Goal: Information Seeking & Learning: Compare options

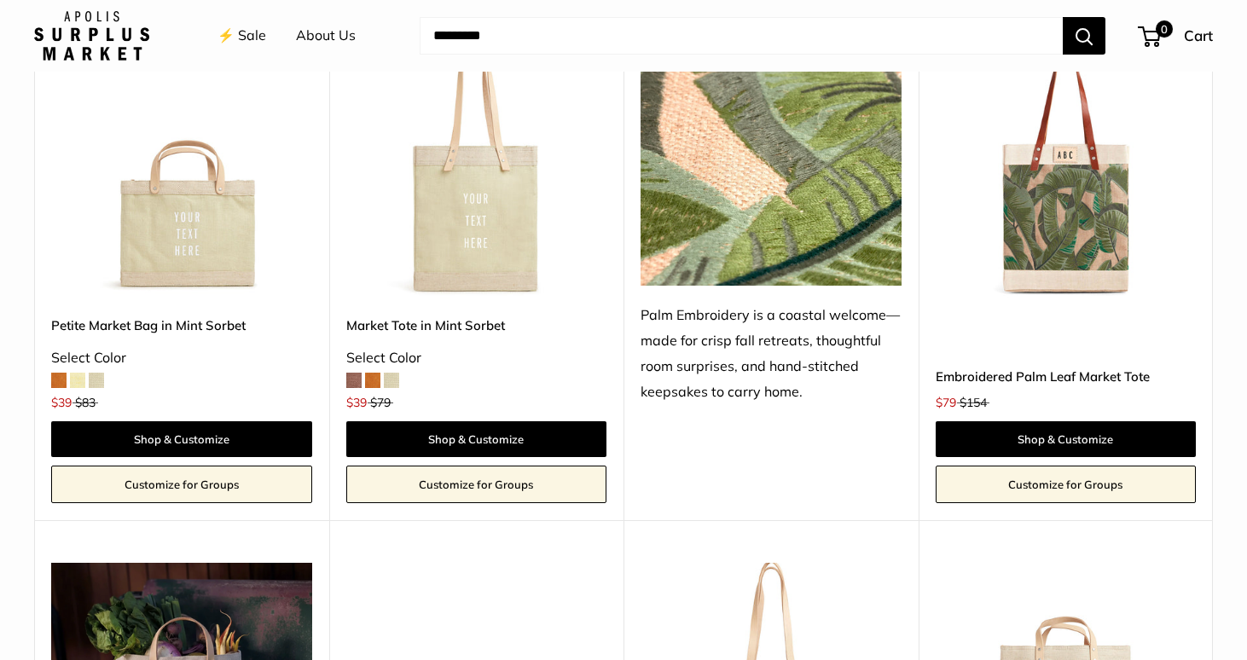
scroll to position [1336, 0]
click at [348, 380] on span at bounding box center [353, 380] width 15 height 15
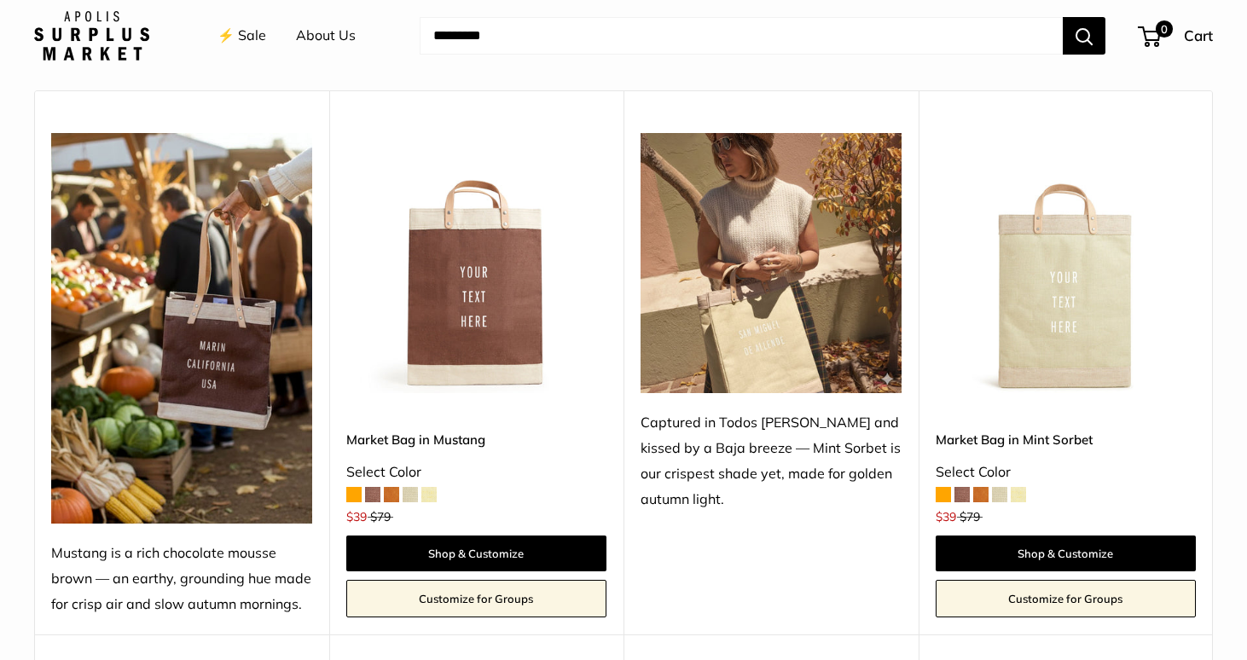
scroll to position [698, 0]
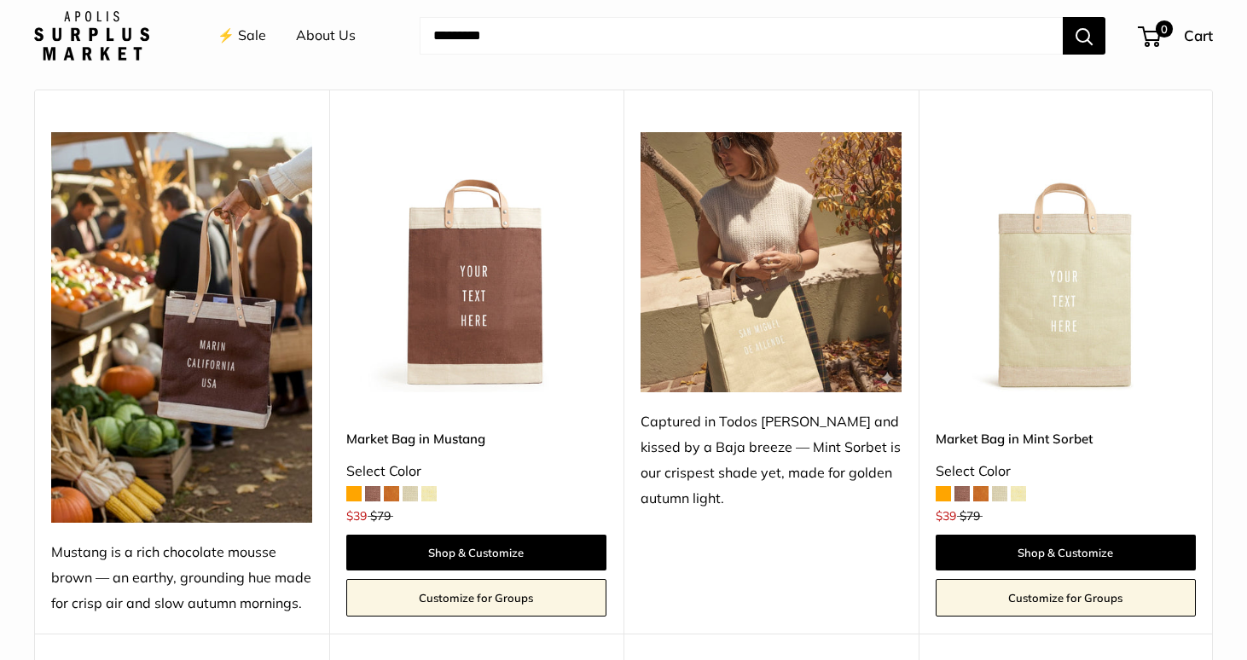
click at [0, 0] on img at bounding box center [0, 0] width 0 height 0
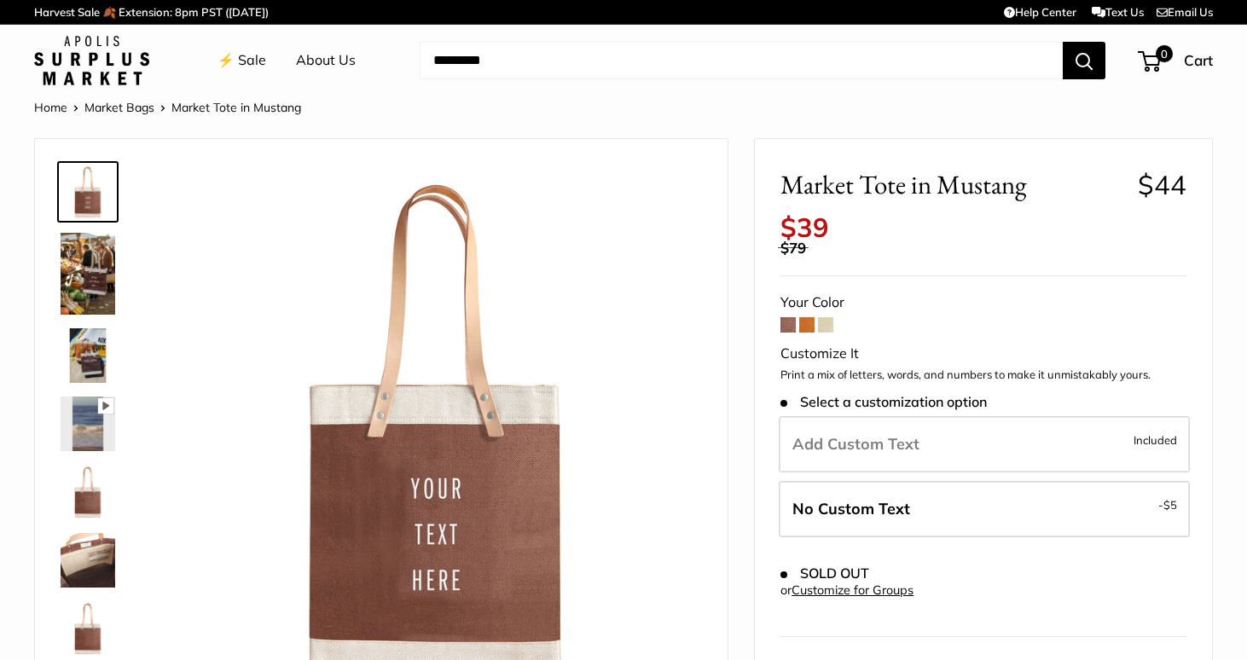
click at [824, 317] on span at bounding box center [825, 324] width 15 height 15
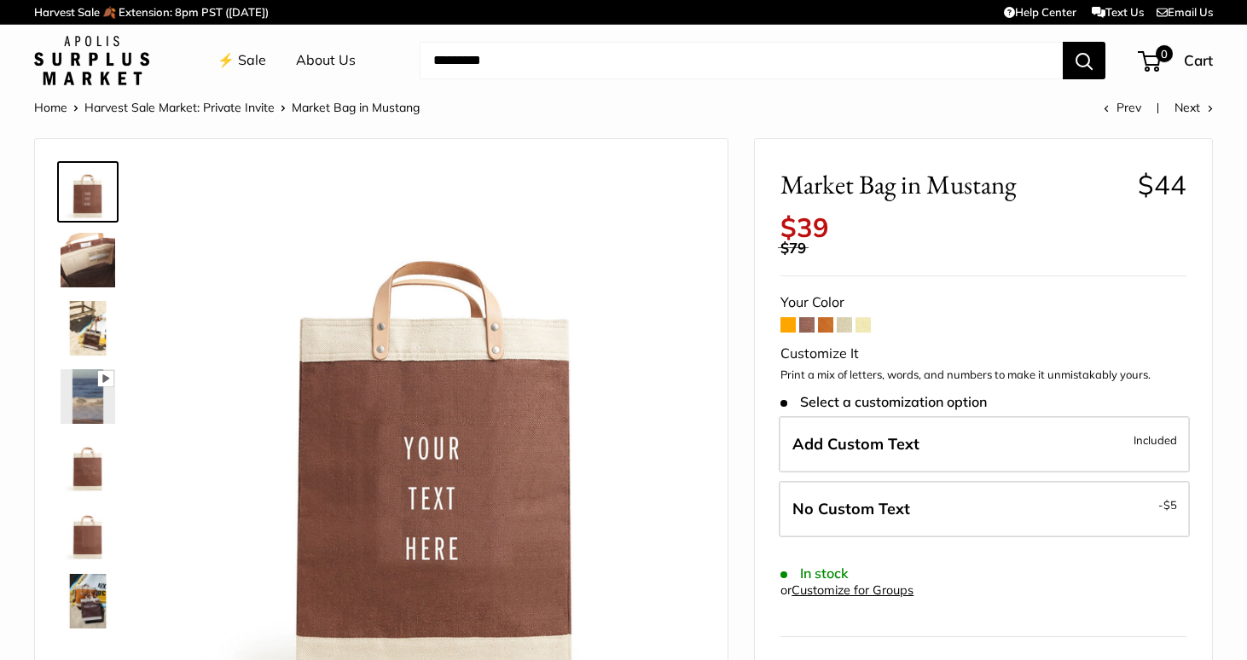
click at [789, 317] on span at bounding box center [788, 324] width 15 height 15
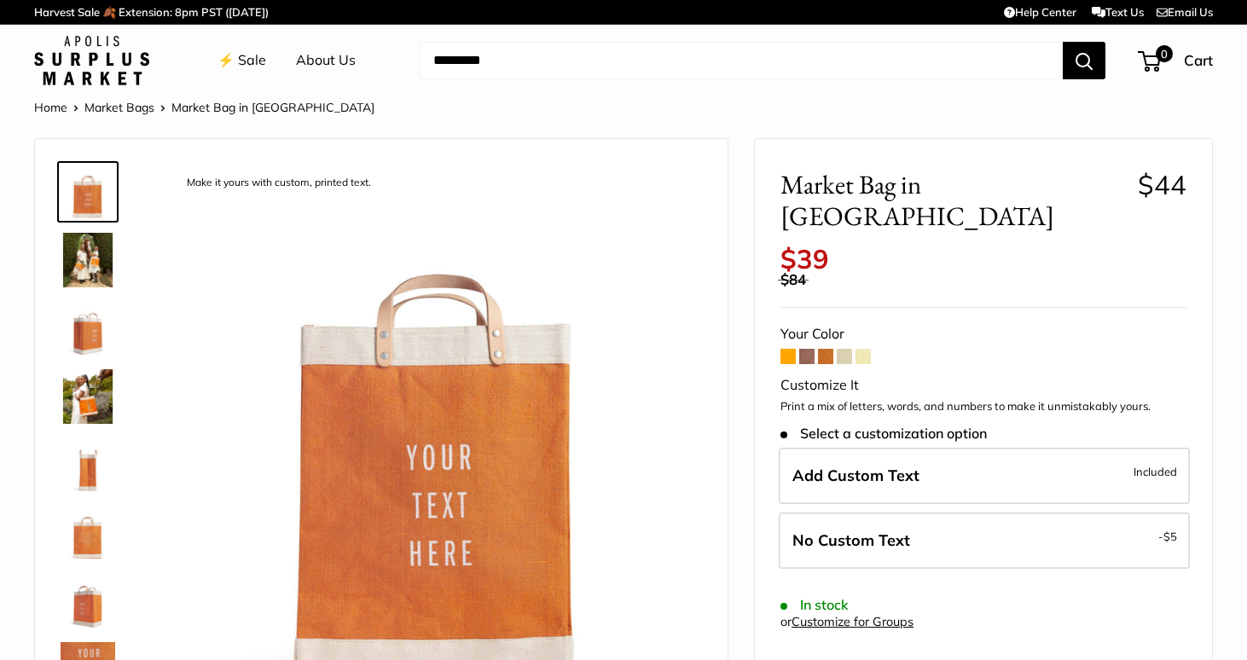
click at [807, 349] on span at bounding box center [807, 356] width 15 height 15
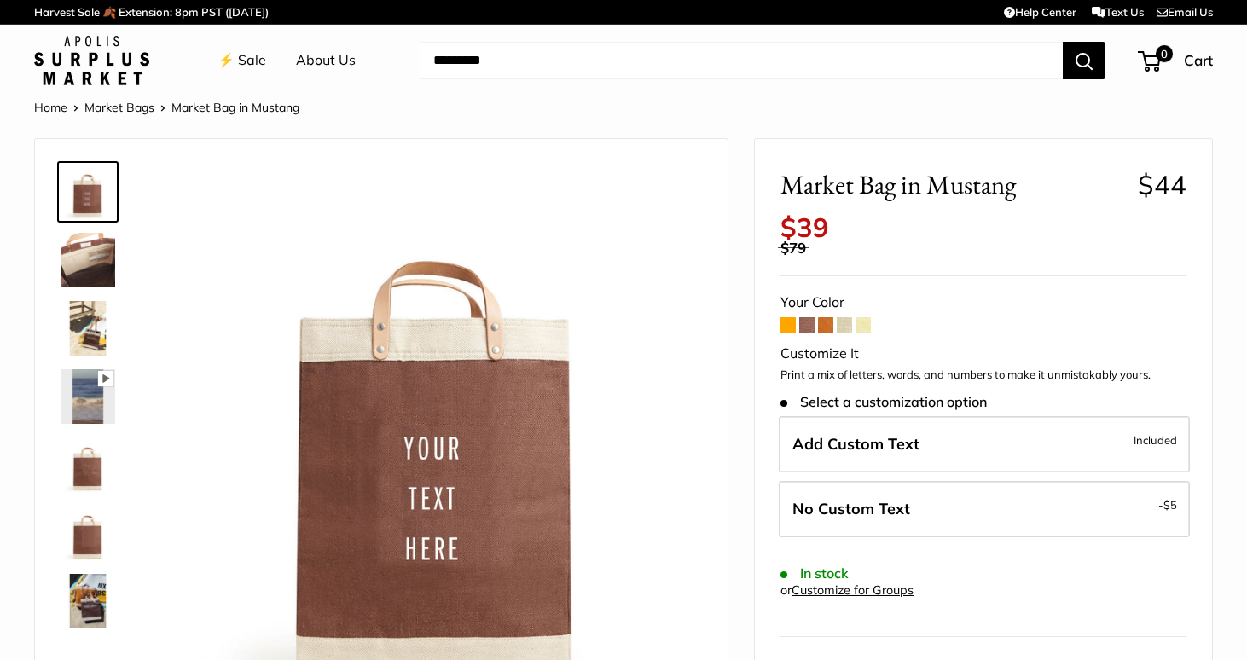
click at [828, 317] on span at bounding box center [825, 324] width 15 height 15
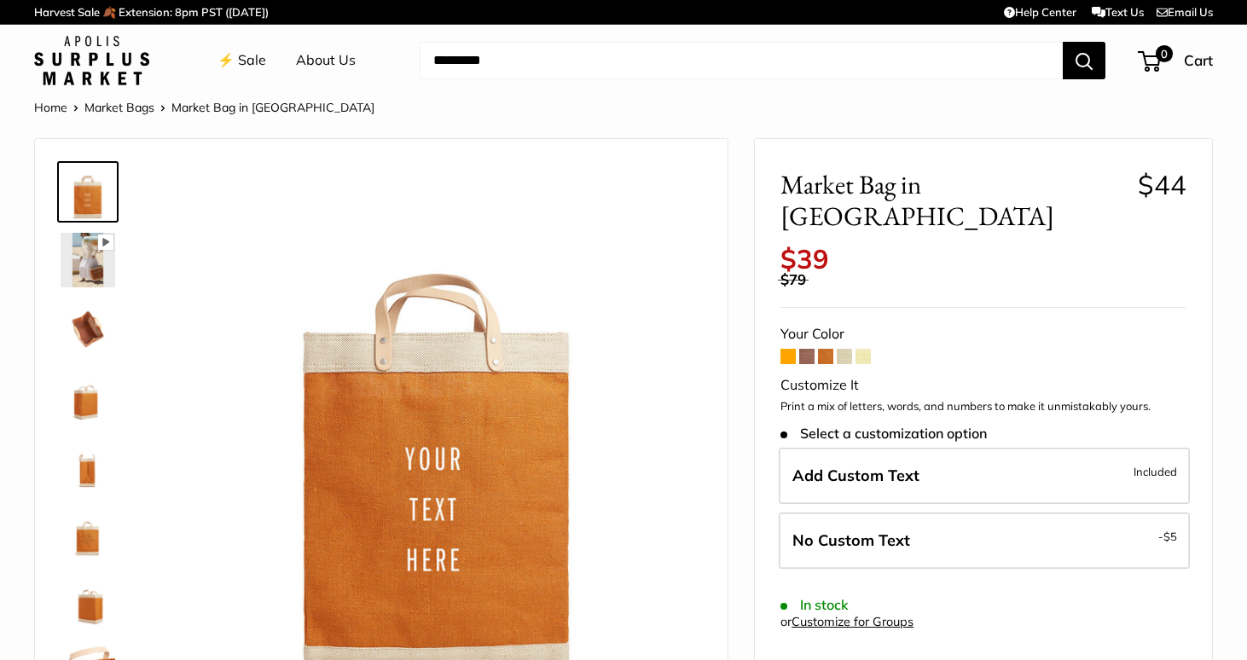
click at [846, 349] on span at bounding box center [844, 356] width 15 height 15
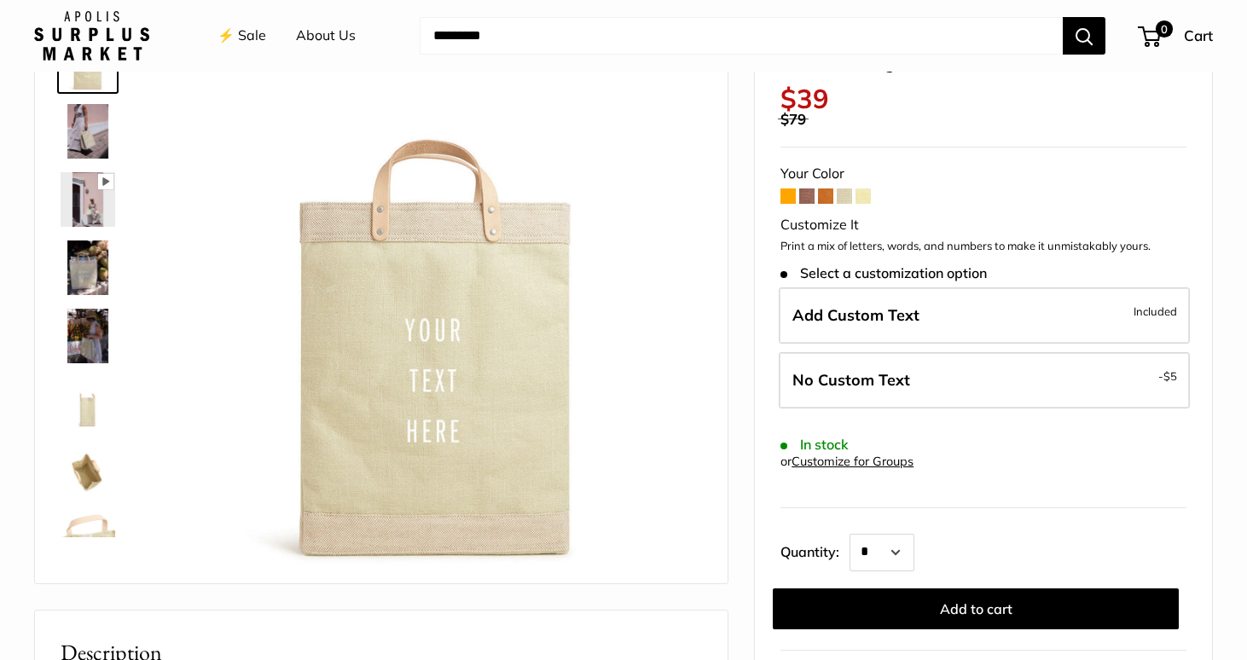
scroll to position [70, 0]
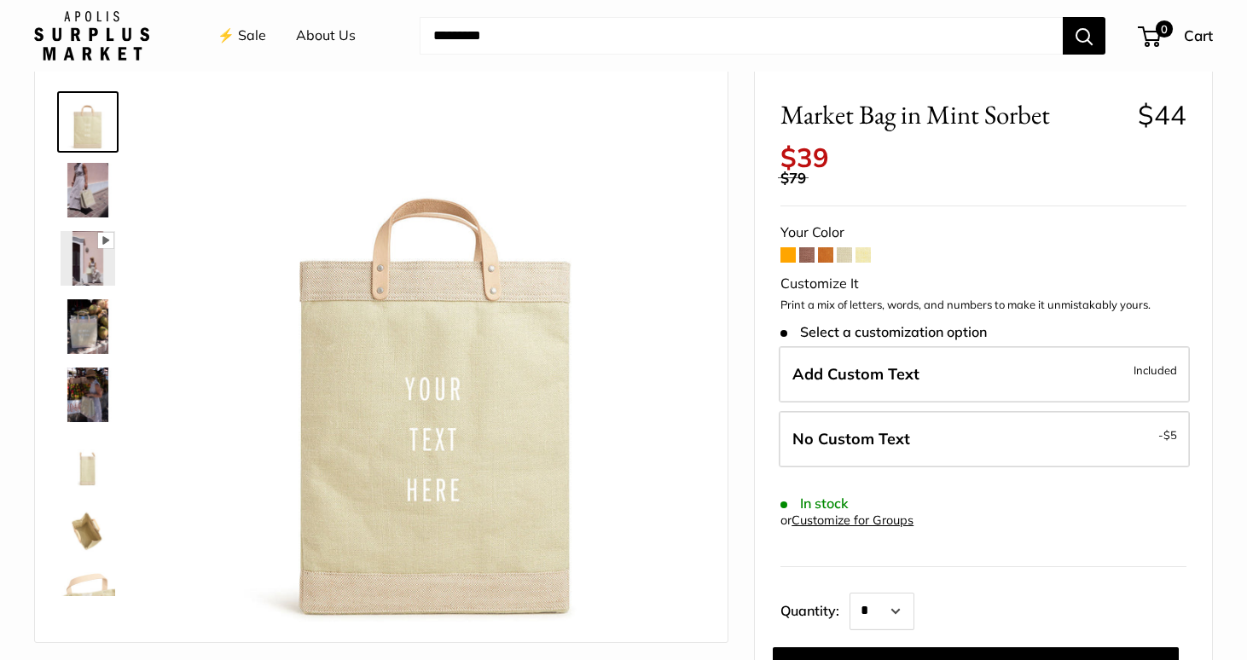
click at [90, 319] on img at bounding box center [88, 327] width 55 height 55
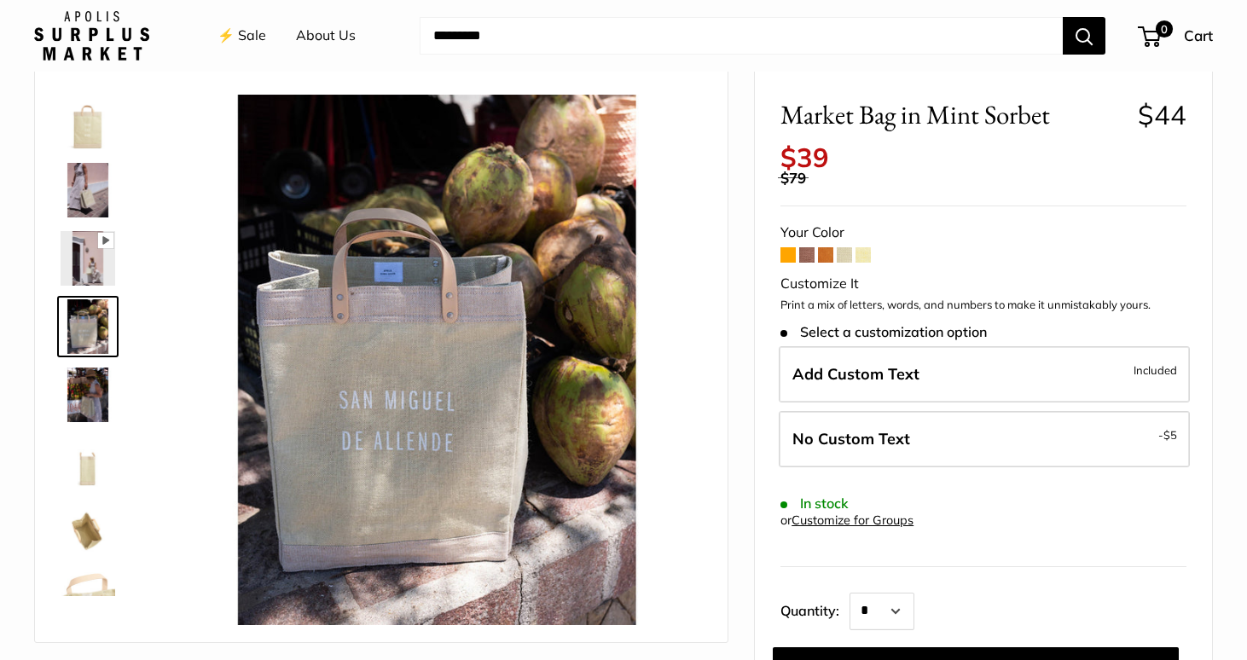
click at [865, 247] on span at bounding box center [863, 254] width 15 height 15
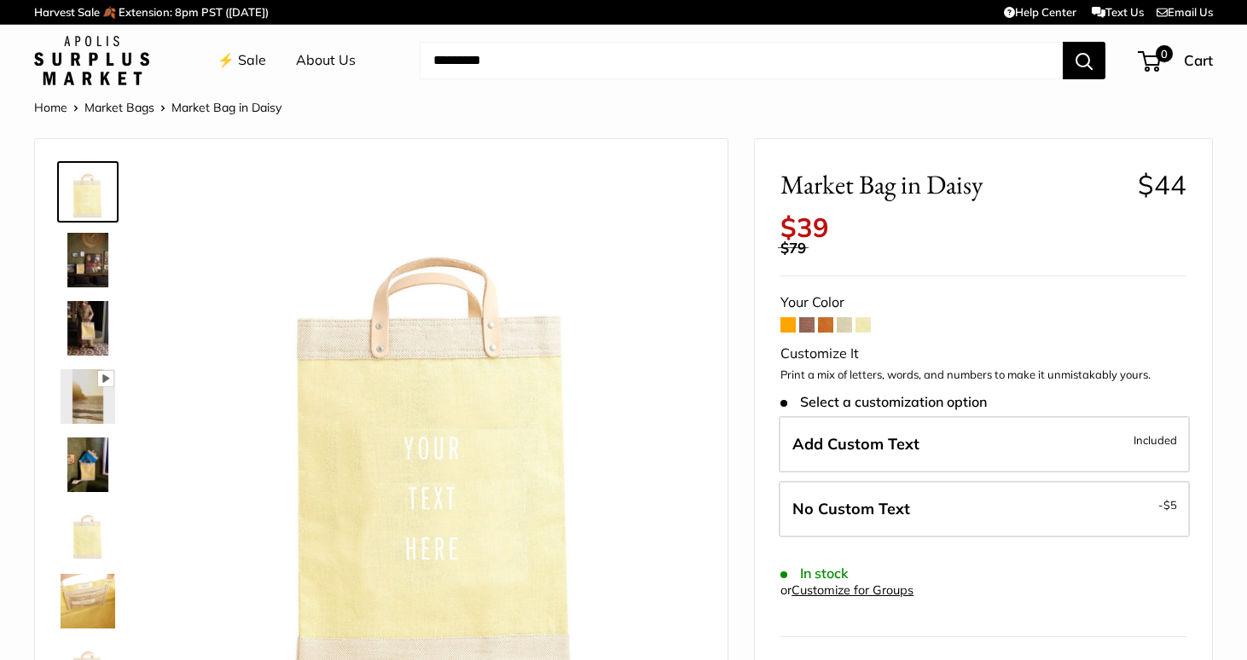
click at [847, 317] on span at bounding box center [844, 324] width 15 height 15
